Goal: Navigation & Orientation: Find specific page/section

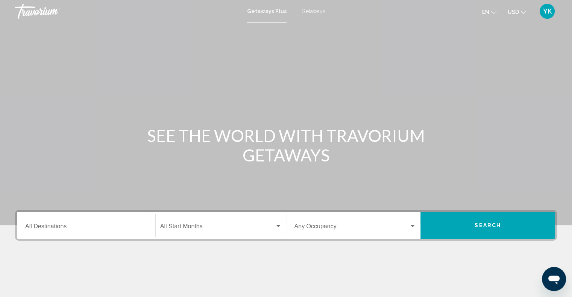
click at [317, 9] on span "Getaways" at bounding box center [314, 11] width 24 height 6
